Goal: Navigation & Orientation: Find specific page/section

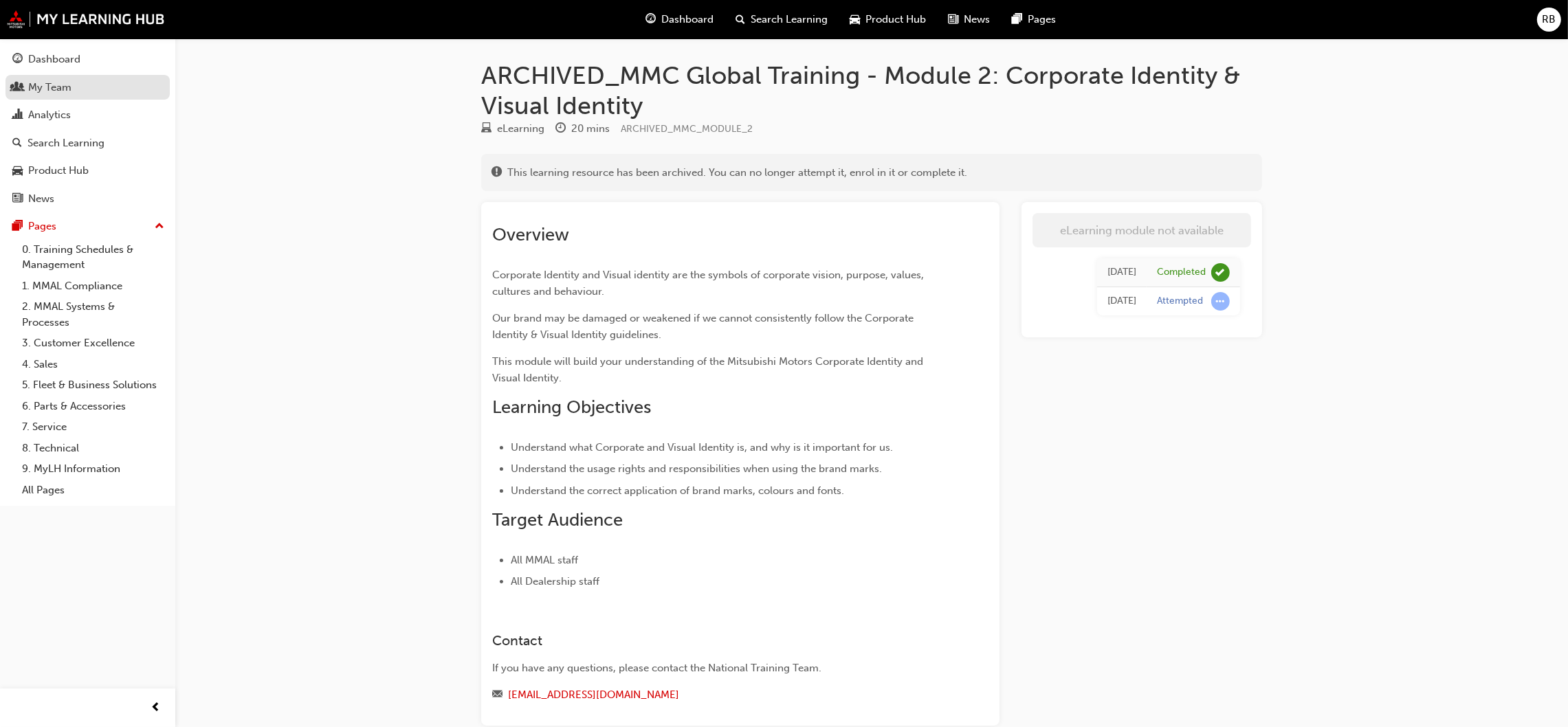
click at [52, 89] on div "My Team" at bounding box center [50, 88] width 43 height 16
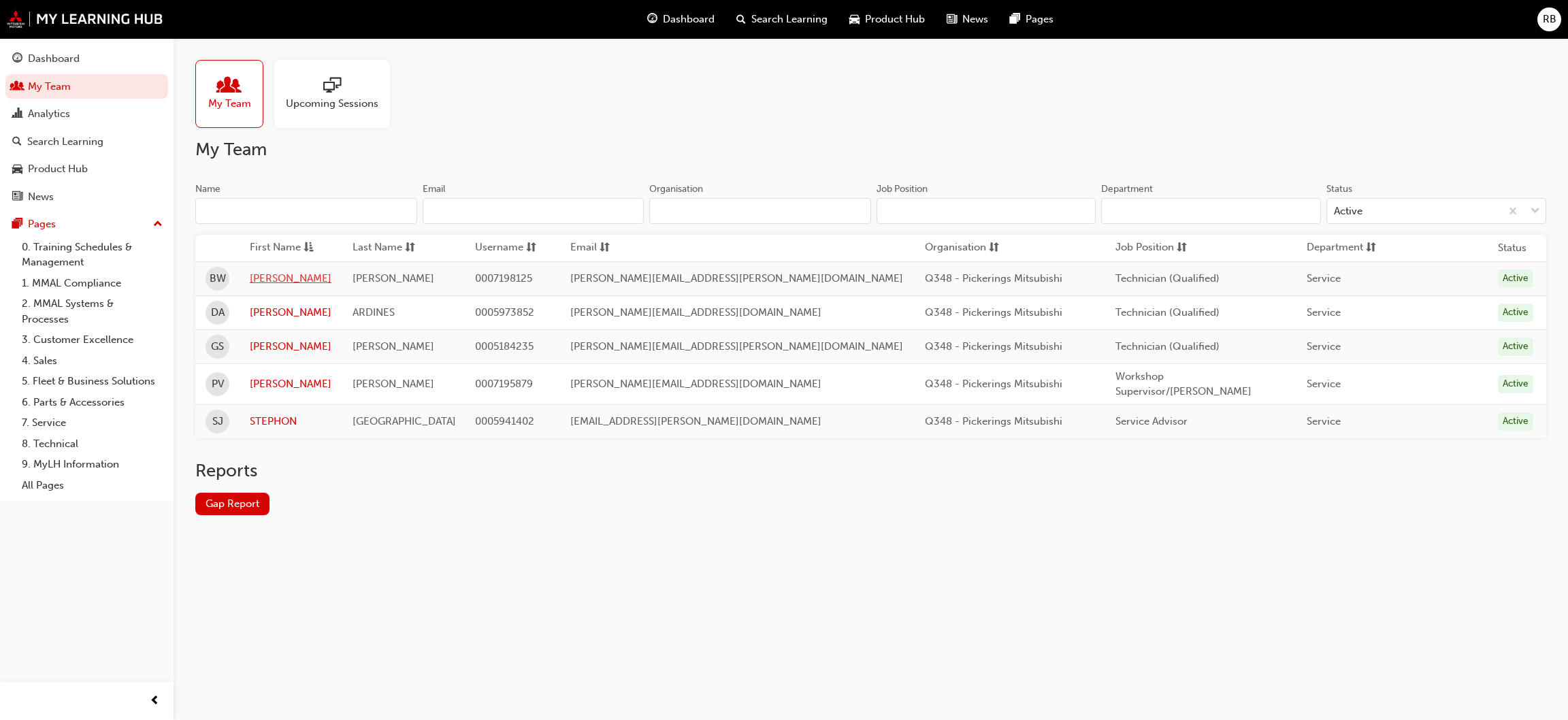
click at [276, 281] on link "[PERSON_NAME]" at bounding box center [290, 279] width 81 height 16
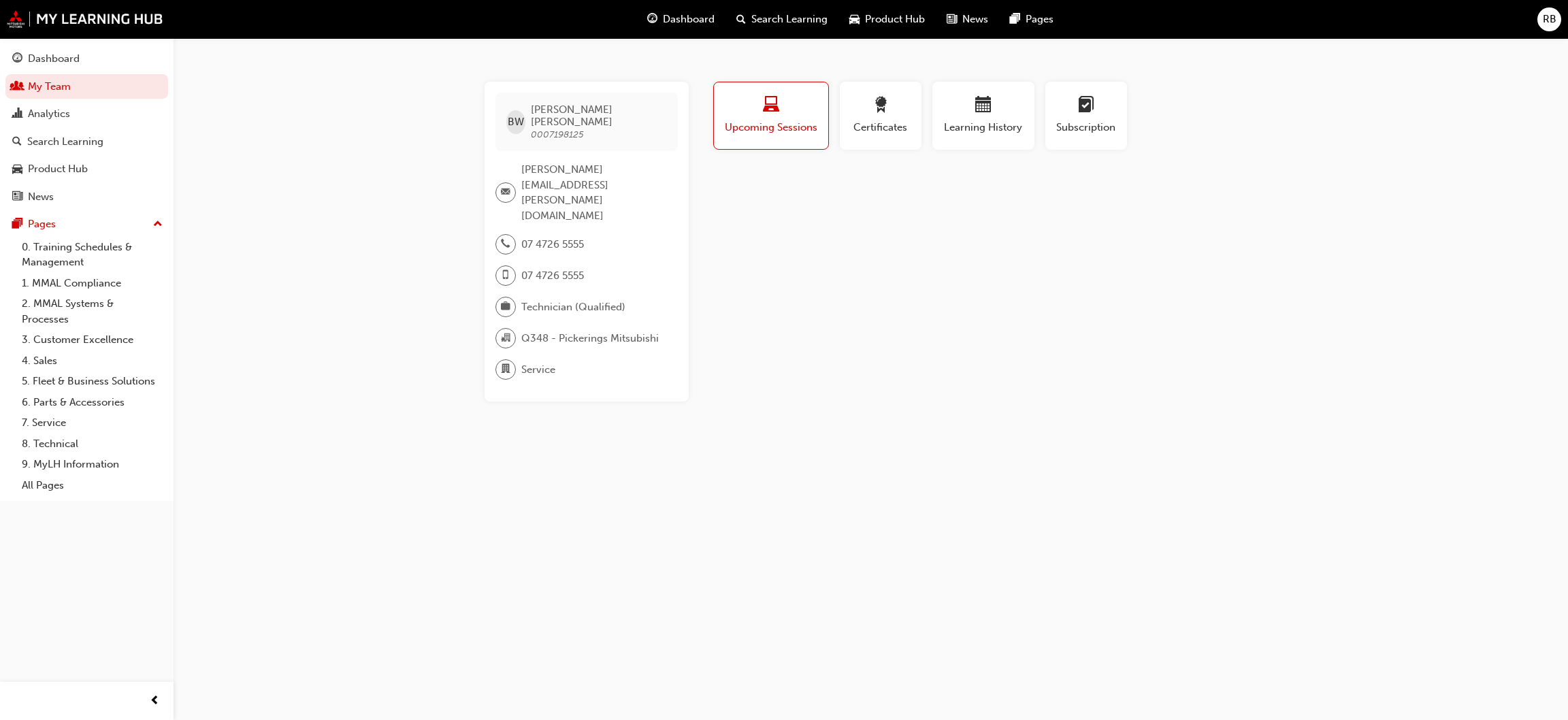
click at [769, 108] on span "laptop-icon" at bounding box center [771, 106] width 16 height 19
click at [794, 111] on div "button" at bounding box center [772, 107] width 94 height 21
click at [769, 122] on span "Upcoming Sessions" at bounding box center [772, 128] width 94 height 16
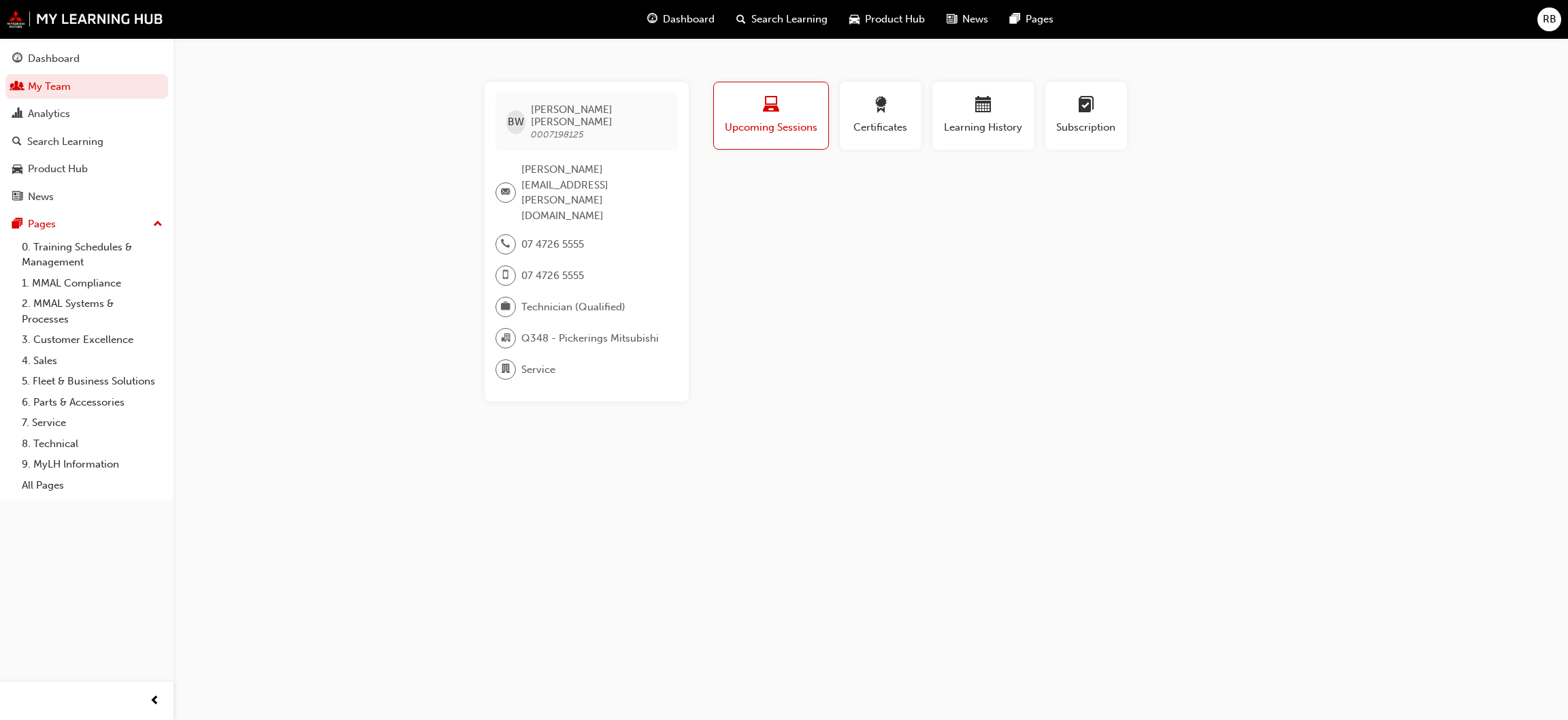
click at [784, 101] on div "button" at bounding box center [772, 107] width 94 height 21
click at [62, 113] on div "Analytics" at bounding box center [49, 114] width 42 height 16
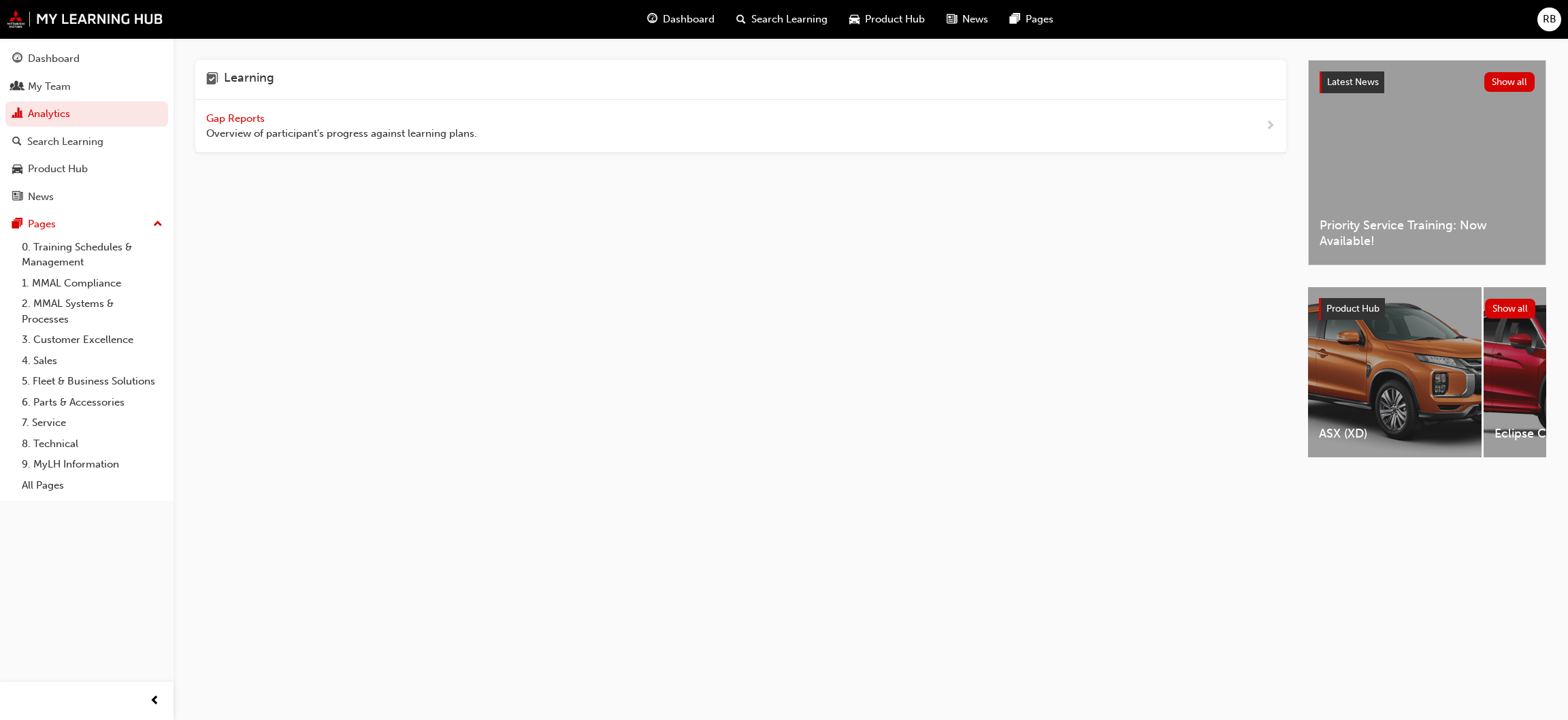
click at [244, 113] on span "Gap Reports" at bounding box center [237, 118] width 61 height 12
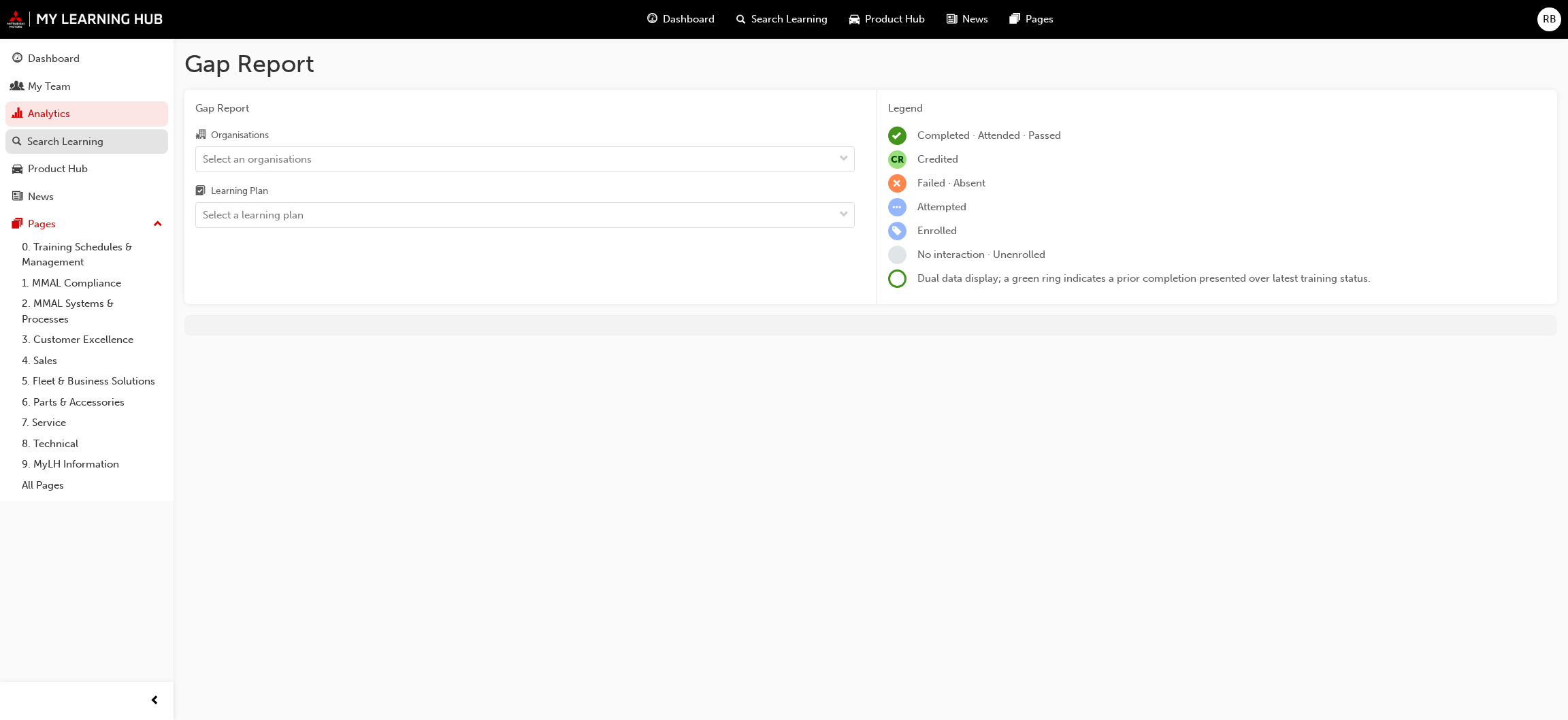
click at [56, 143] on div "Search Learning" at bounding box center [65, 142] width 76 height 16
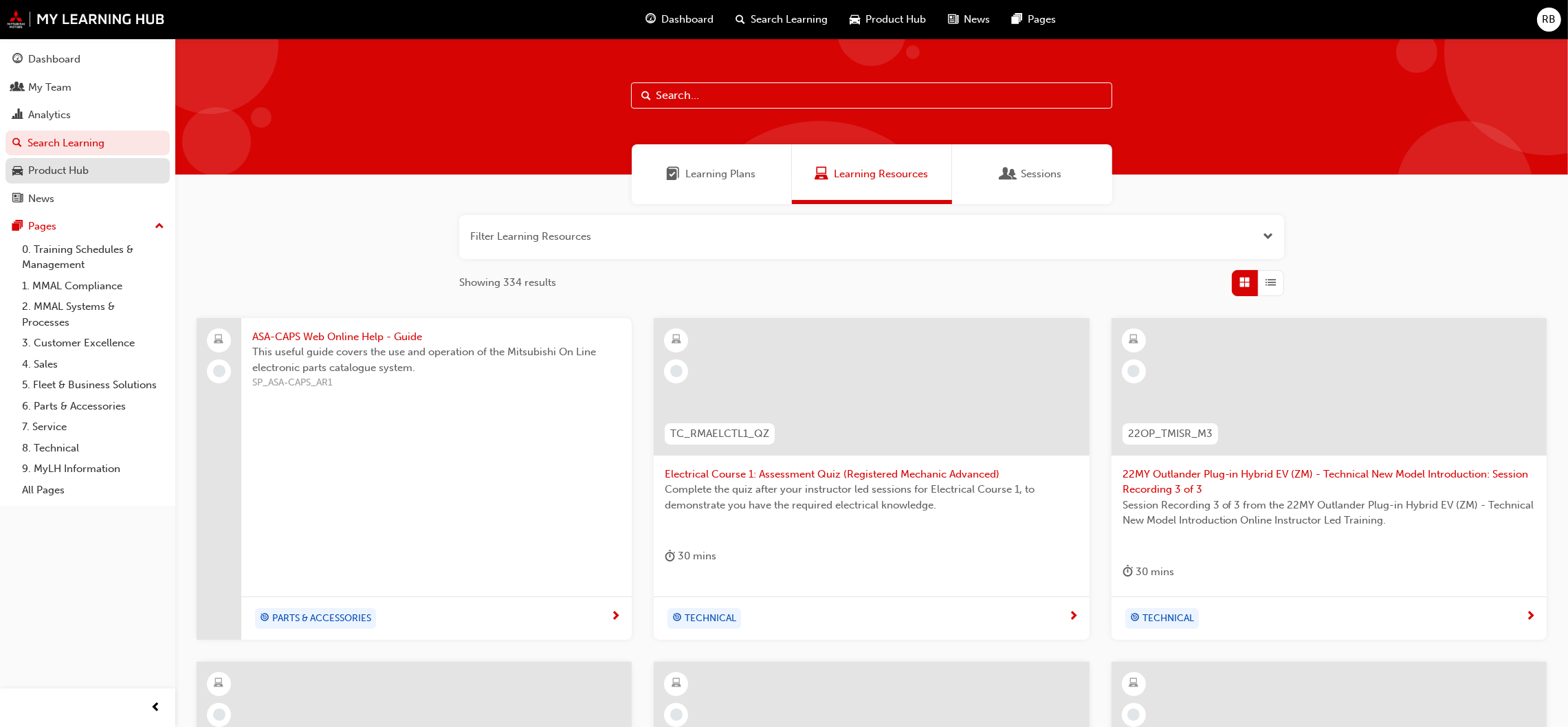
click at [59, 171] on div "Product Hub" at bounding box center [58, 171] width 61 height 16
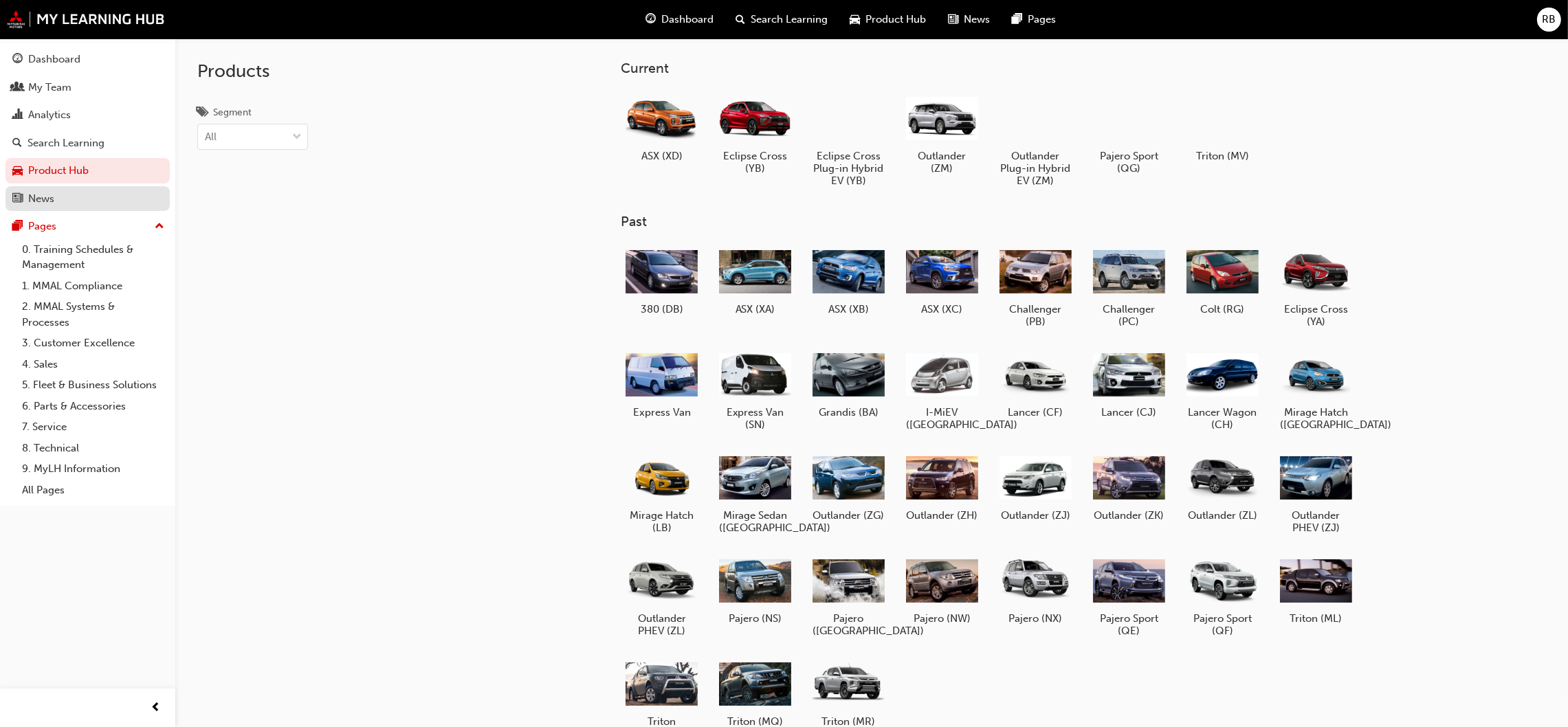
click at [52, 202] on div "News" at bounding box center [41, 199] width 26 height 16
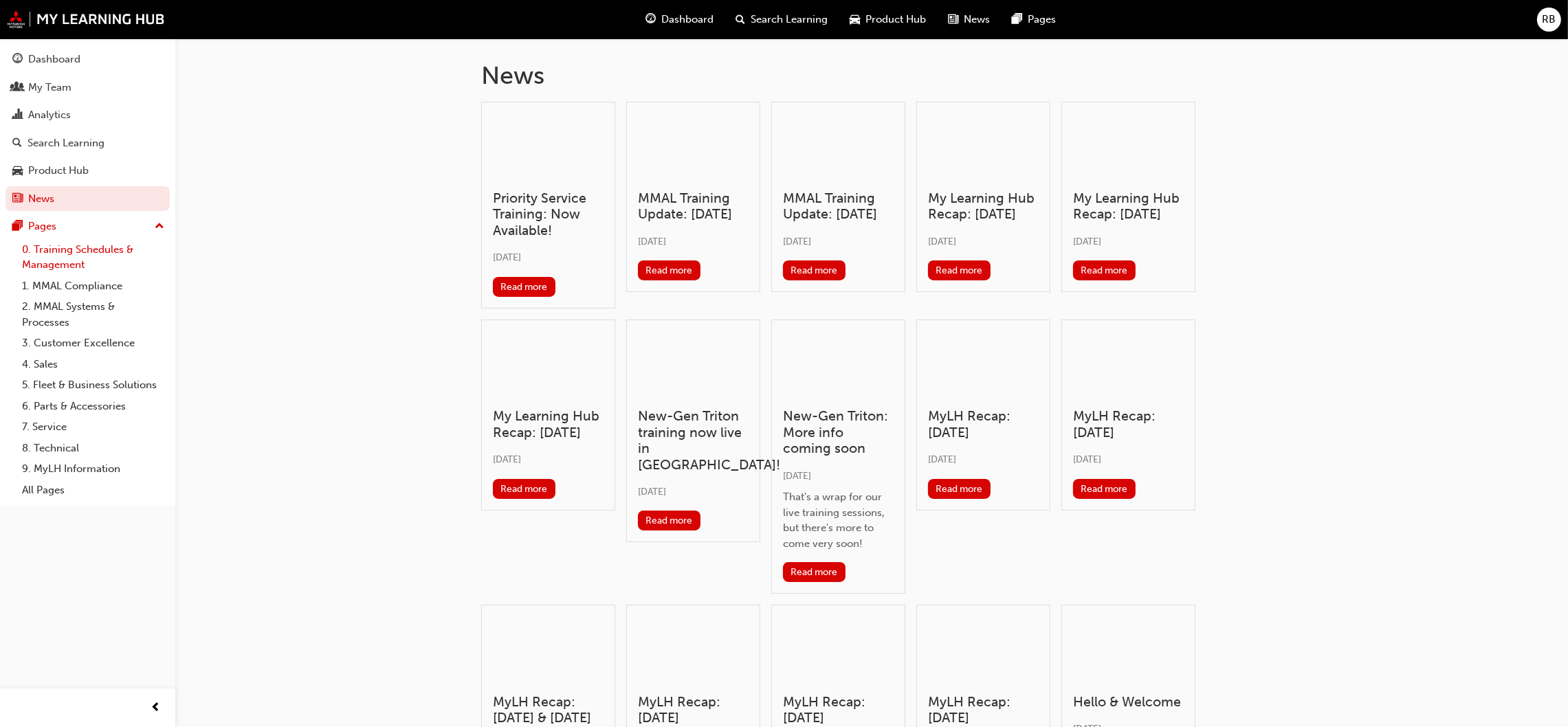
click at [67, 261] on link "0. Training Schedules & Management" at bounding box center [93, 257] width 154 height 37
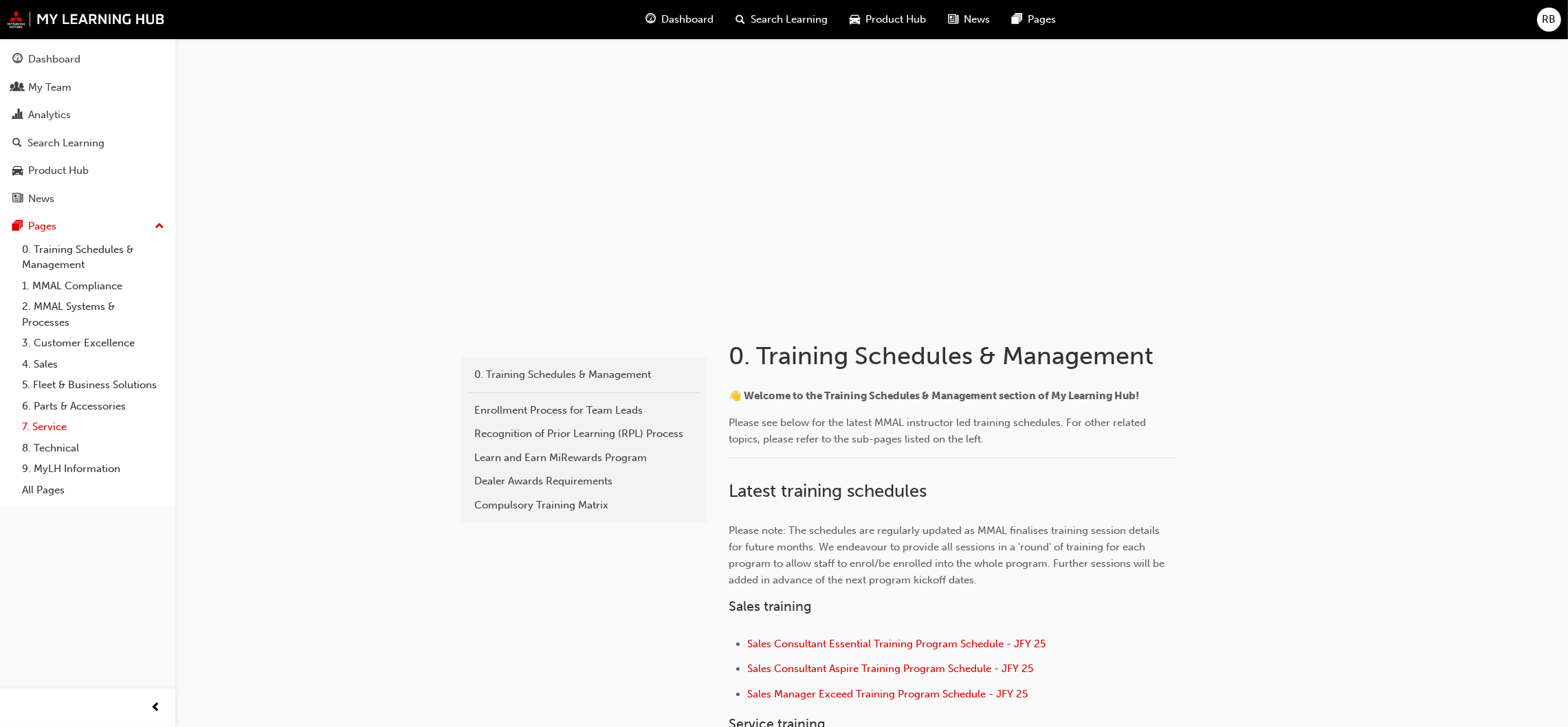
click at [52, 427] on link "7. Service" at bounding box center [93, 427] width 154 height 22
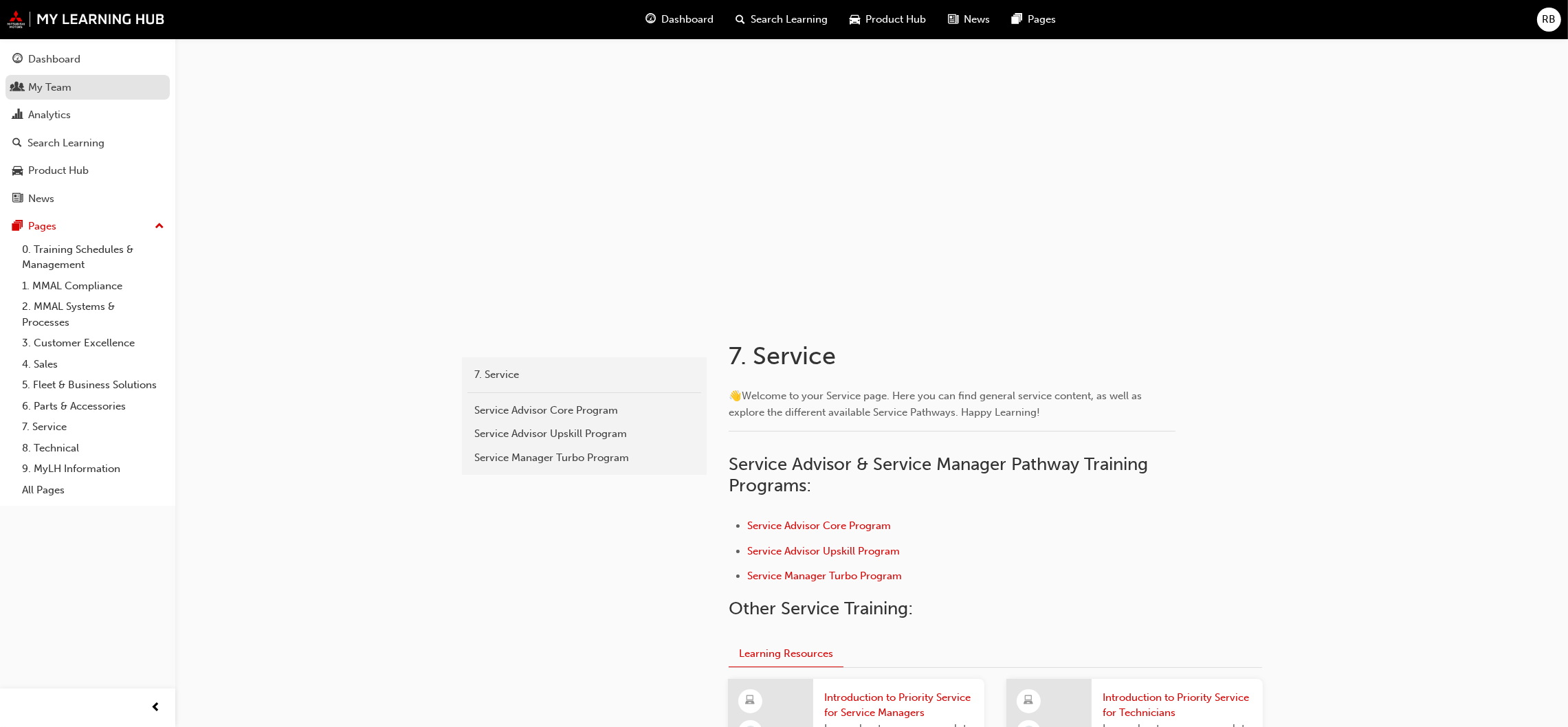
click at [50, 88] on div "My Team" at bounding box center [50, 88] width 43 height 16
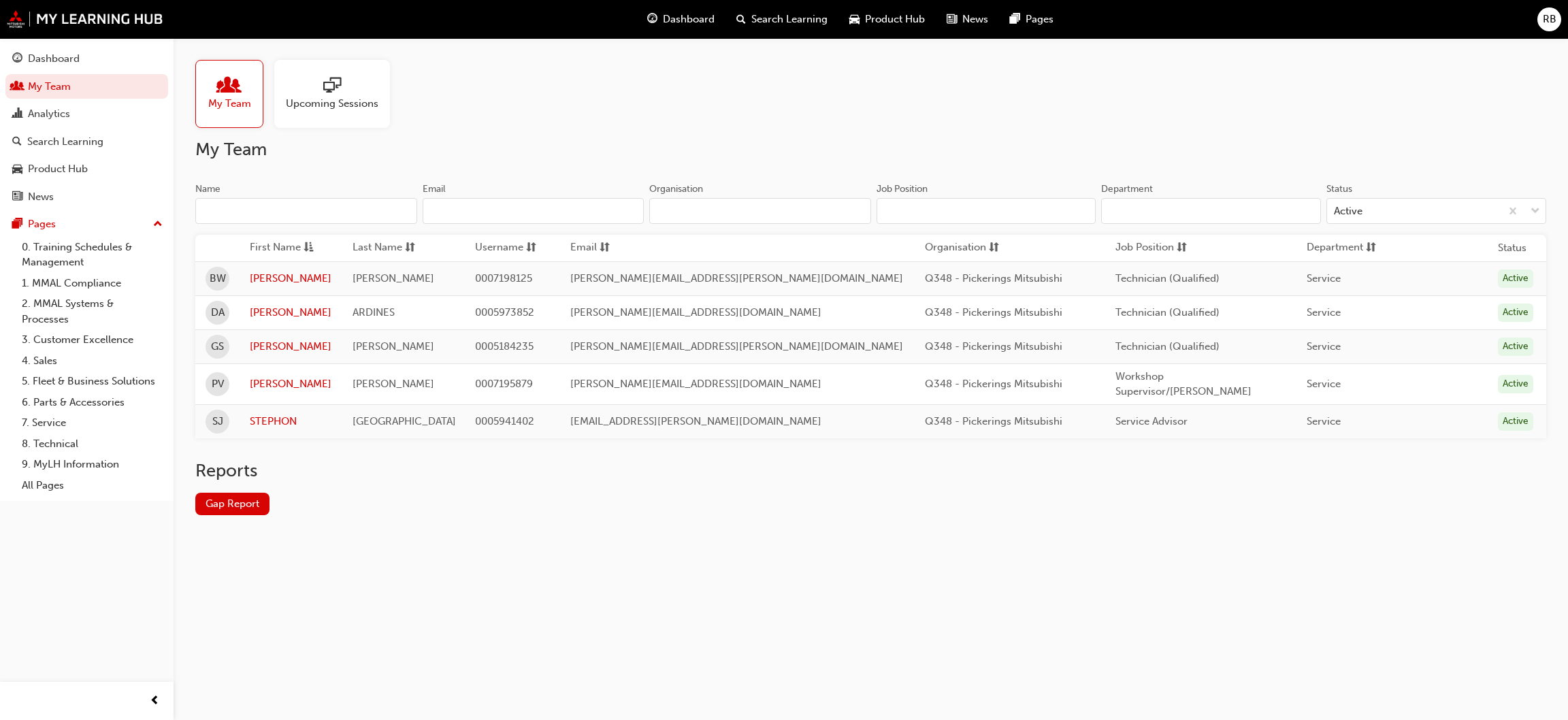
click at [506, 85] on div "My Team Upcoming Sessions" at bounding box center [871, 93] width 1351 height 68
click at [273, 276] on link "[PERSON_NAME]" at bounding box center [290, 279] width 81 height 16
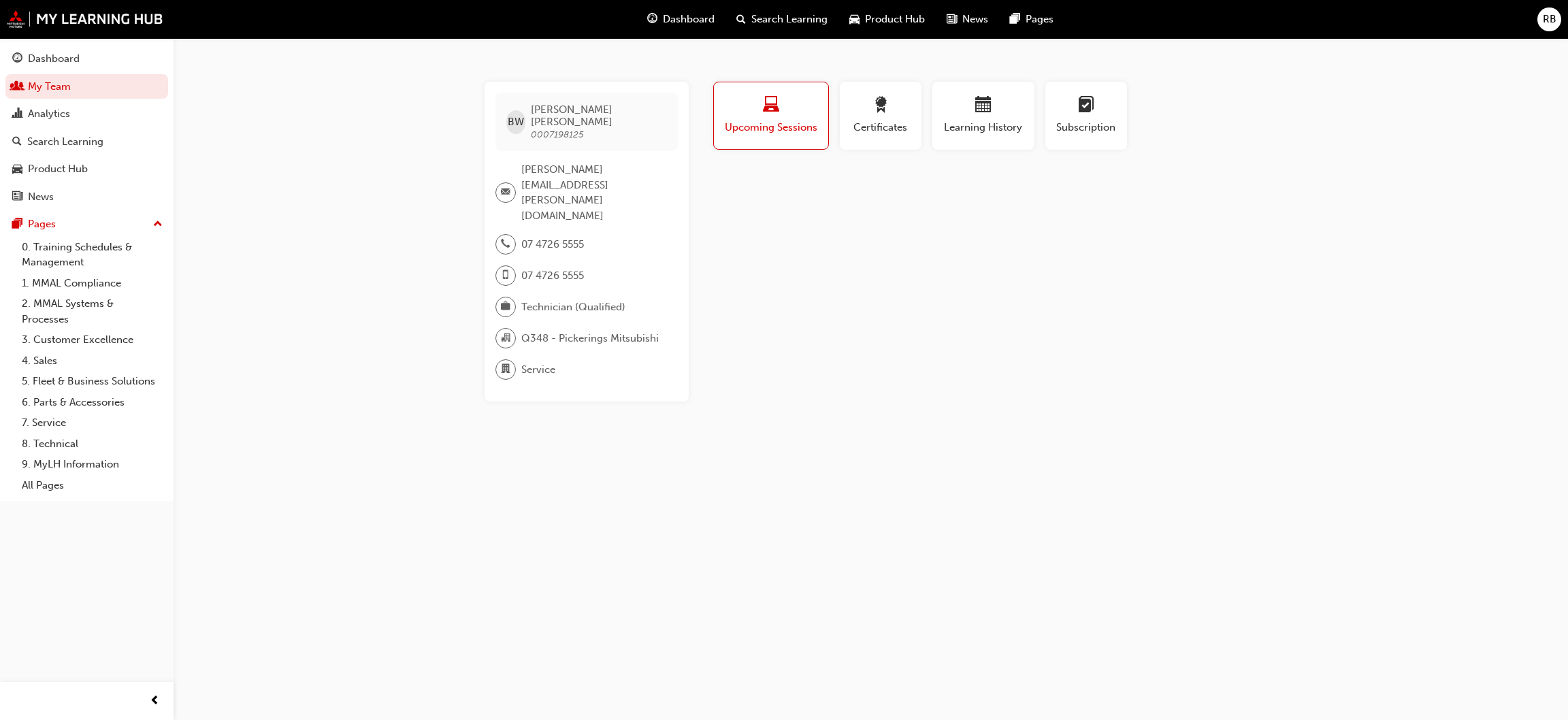
click at [769, 125] on span "Upcoming Sessions" at bounding box center [772, 128] width 94 height 16
click at [51, 86] on link "My Team" at bounding box center [87, 86] width 163 height 25
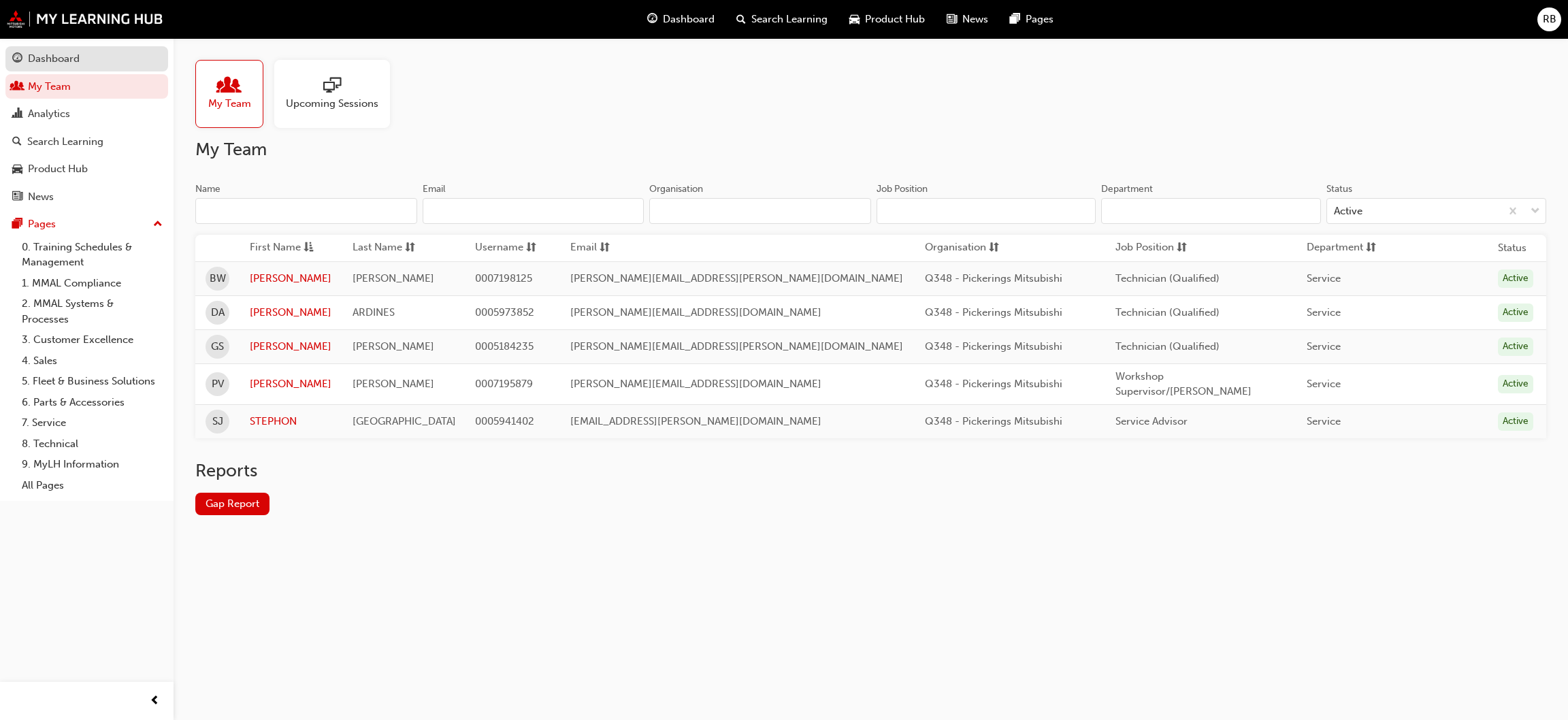
click at [62, 56] on div "Dashboard" at bounding box center [54, 59] width 51 height 16
